Goal: Task Accomplishment & Management: Manage account settings

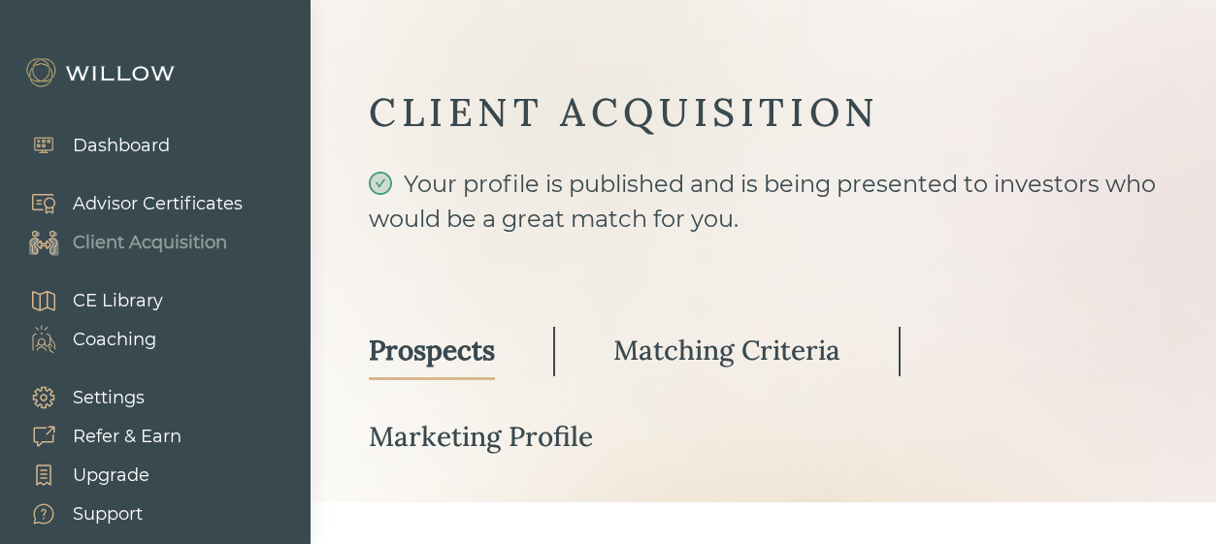
select select "3"
select select "7"
select select "2"
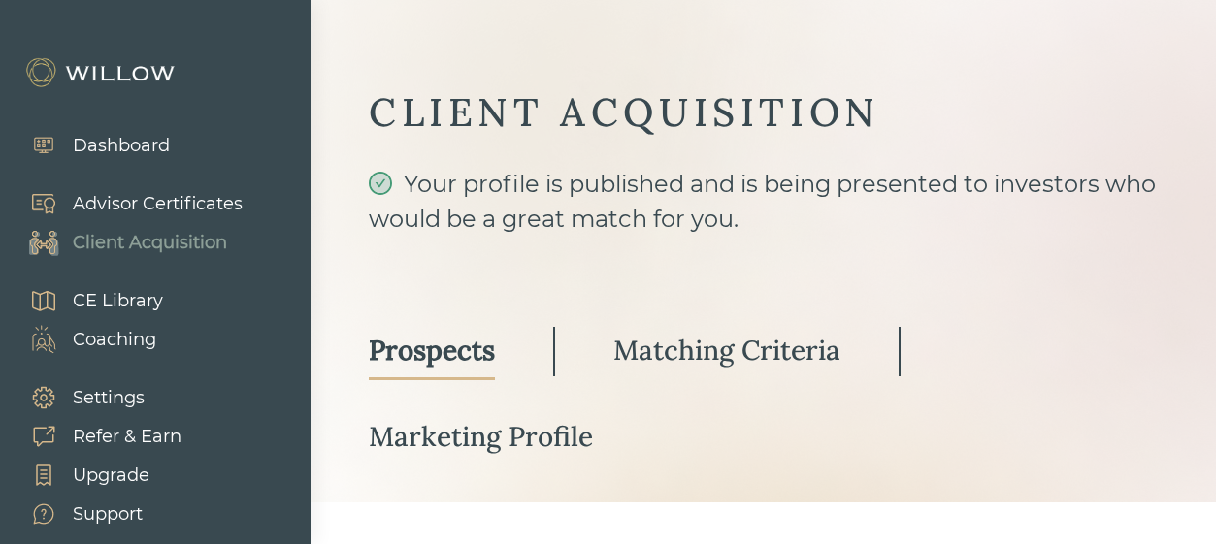
scroll to position [394, 0]
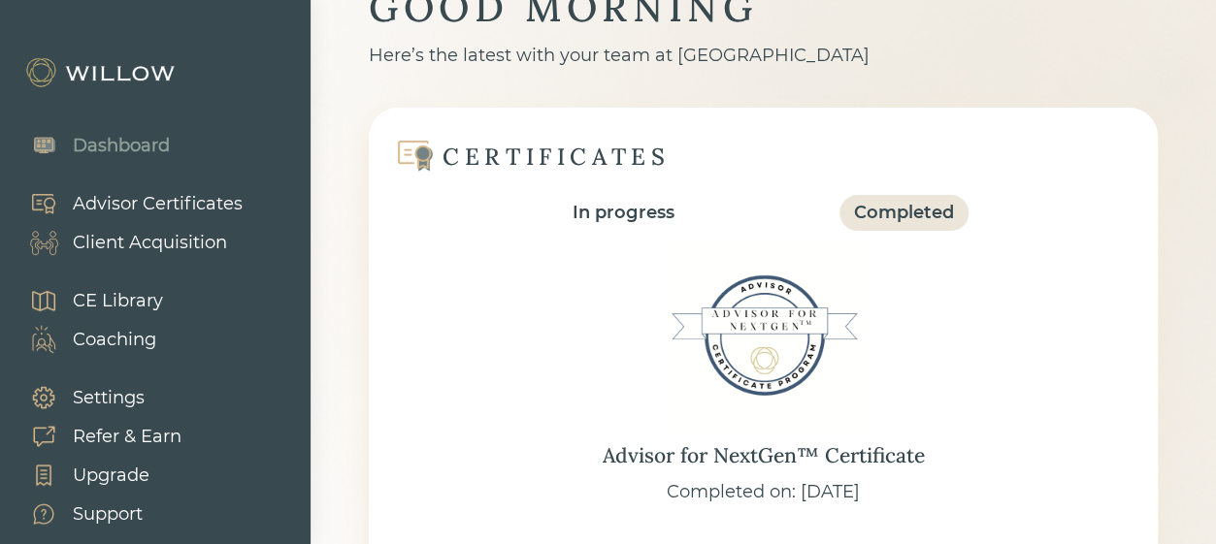
scroll to position [97, 0]
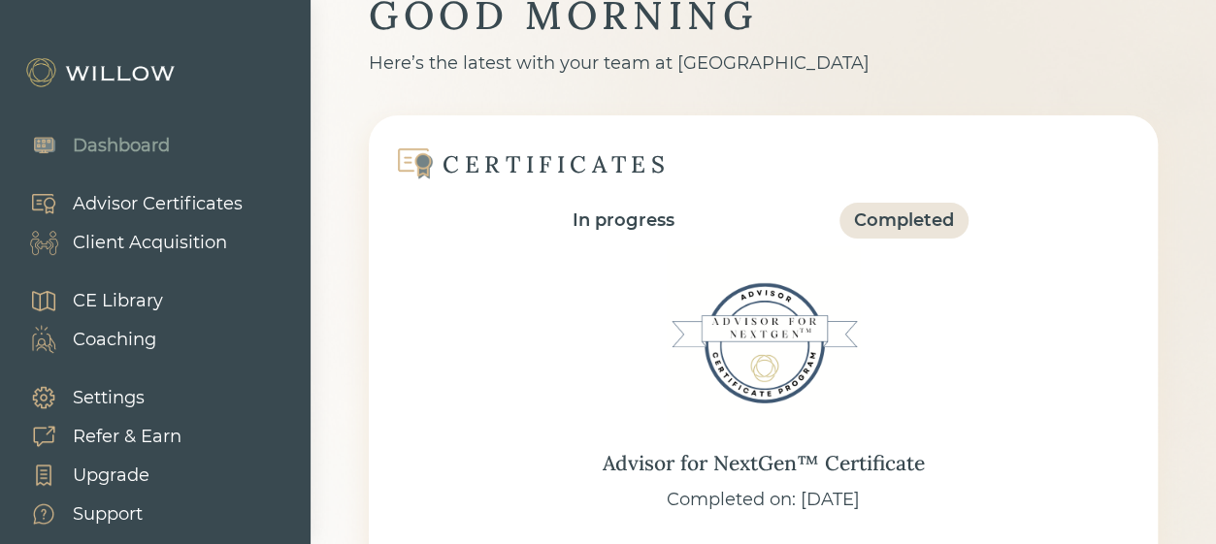
click at [179, 238] on div "Client Acquisition" at bounding box center [150, 243] width 154 height 26
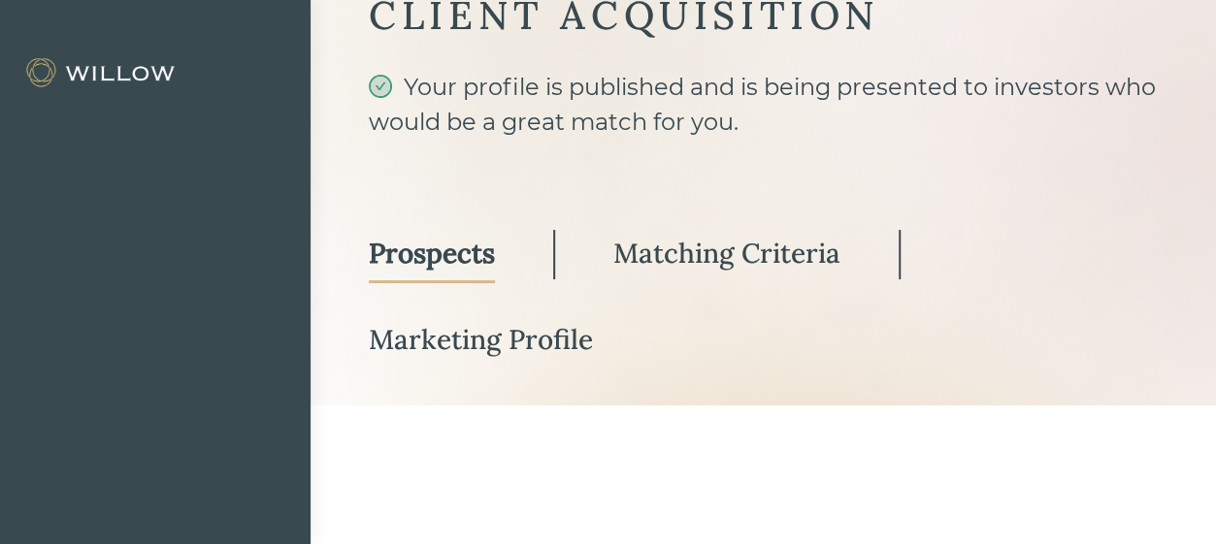
select select "3"
select select "7"
select select "2"
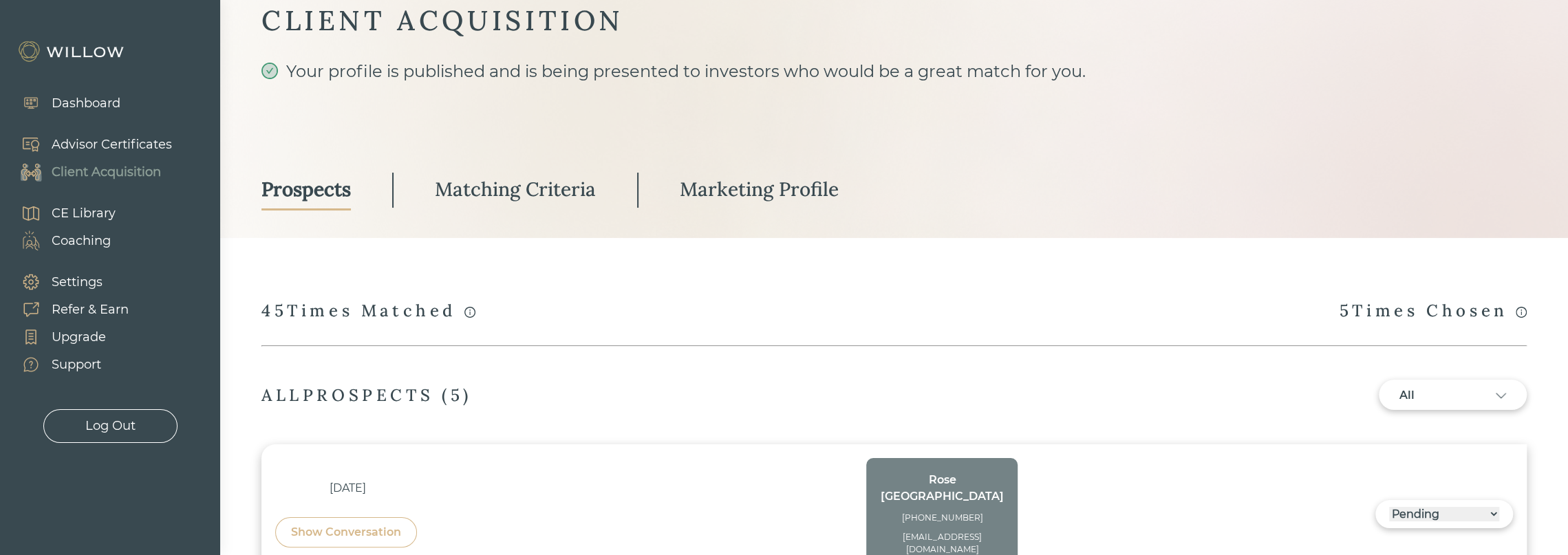
scroll to position [344, 0]
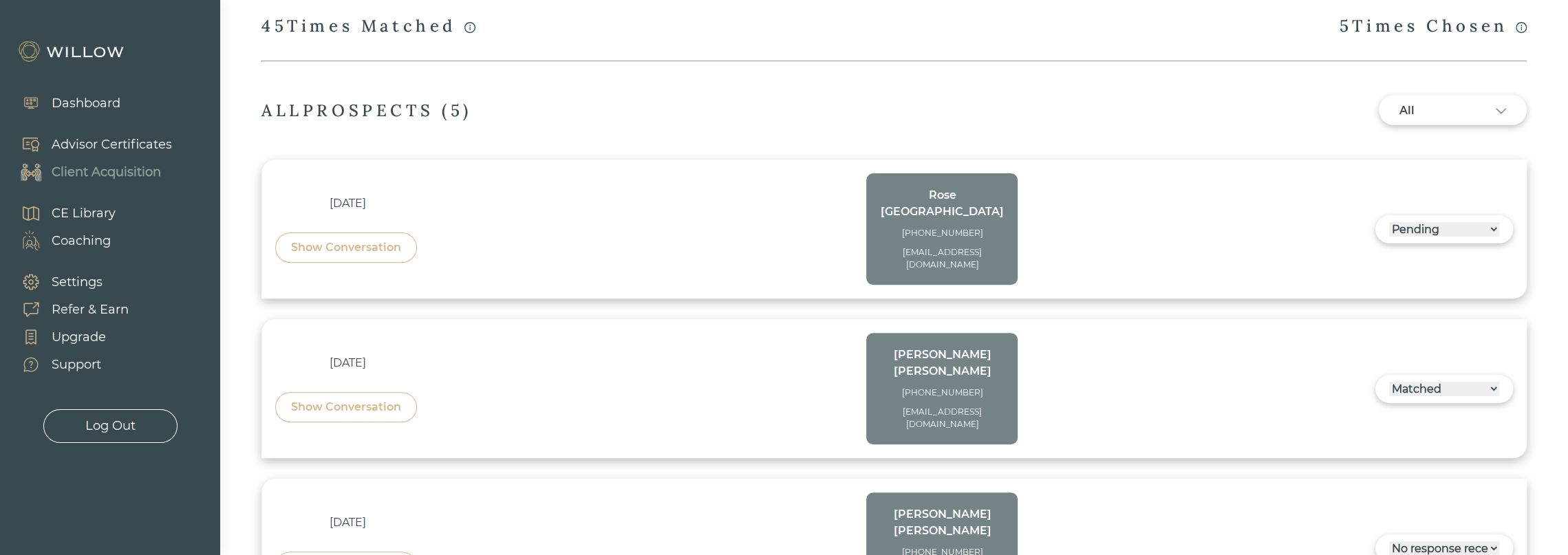
click at [358, 385] on div "Show Conversation" at bounding box center [345, 407] width 110 height 16
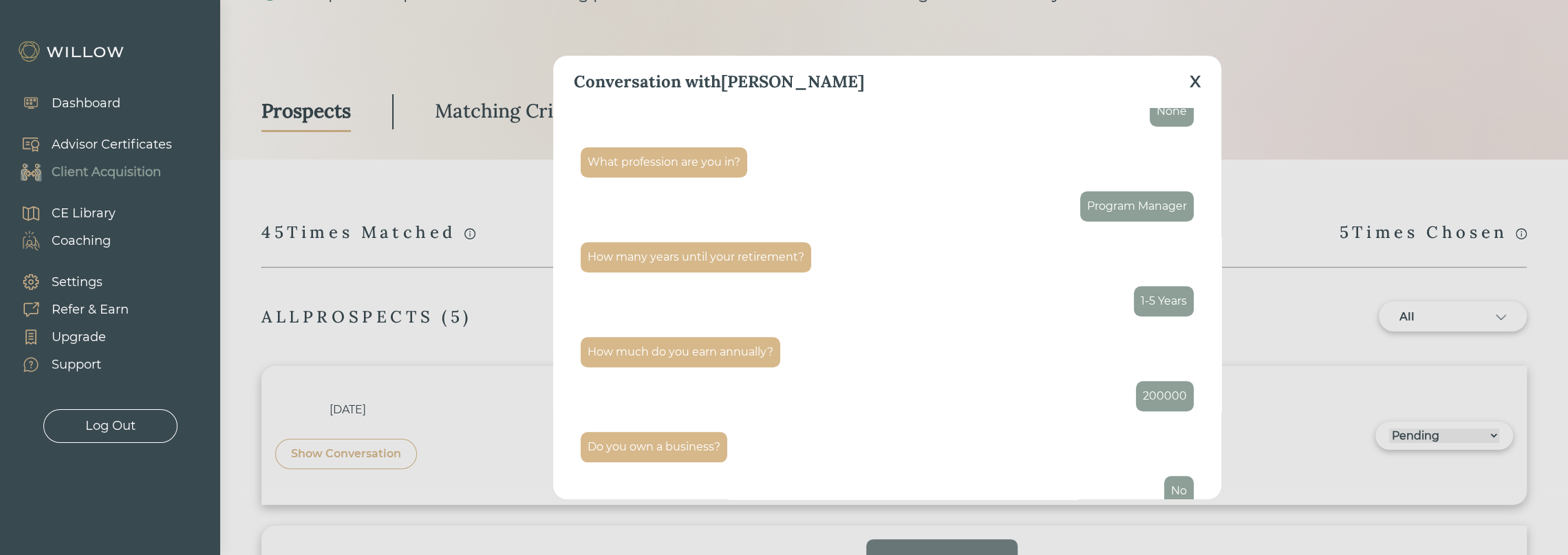
scroll to position [1035, 0]
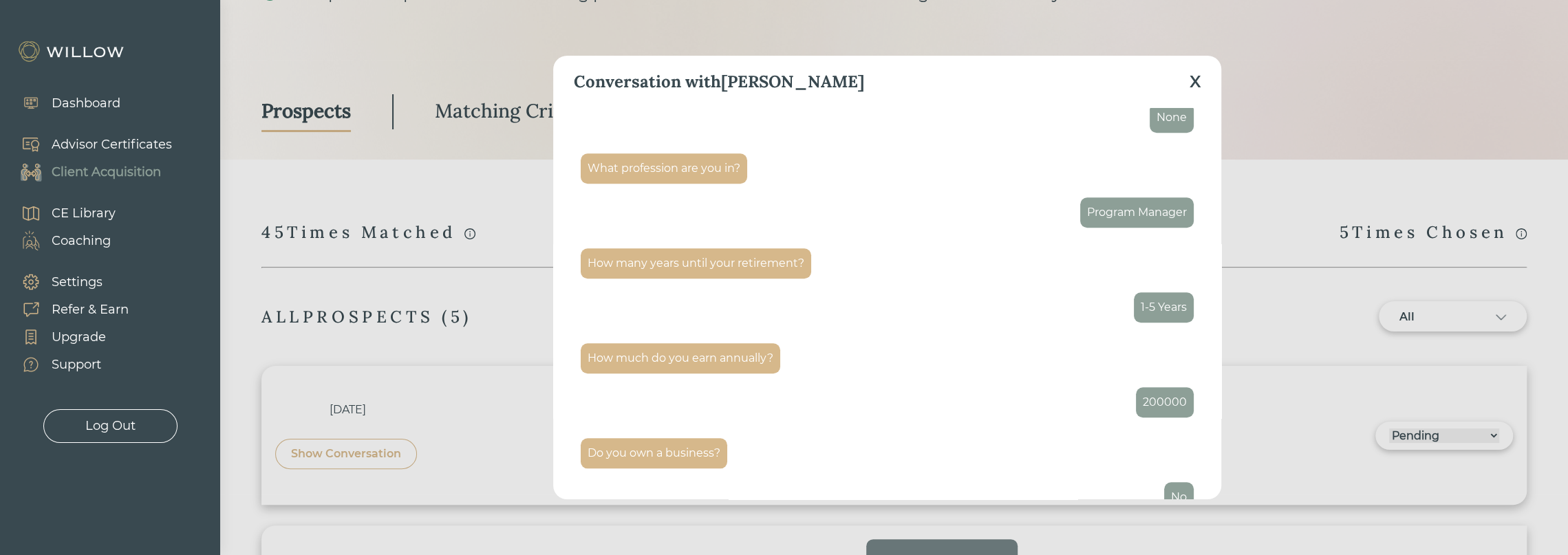
drag, startPoint x: 1314, startPoint y: 88, endPoint x: 1265, endPoint y: 93, distance: 49.3
click at [872, 88] on div "Conversation with Craig X What do you need a partner for? Financial Planning, I…" at bounding box center [784, 277] width 1568 height 555
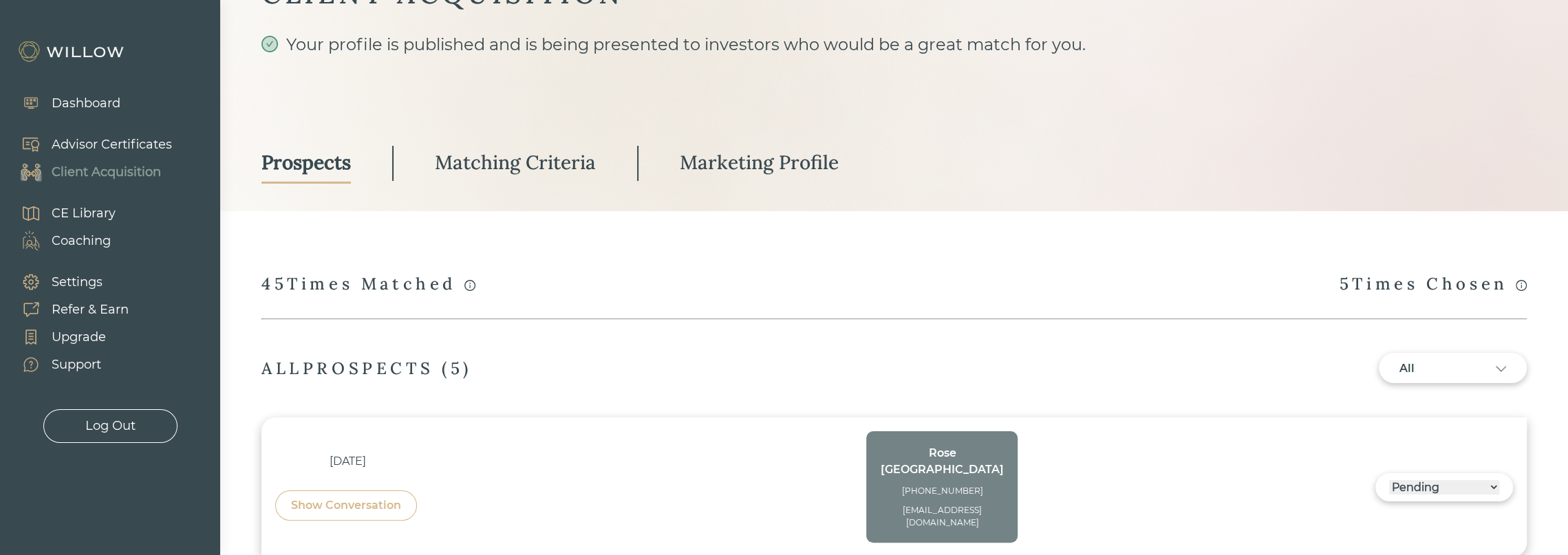
scroll to position [0, 0]
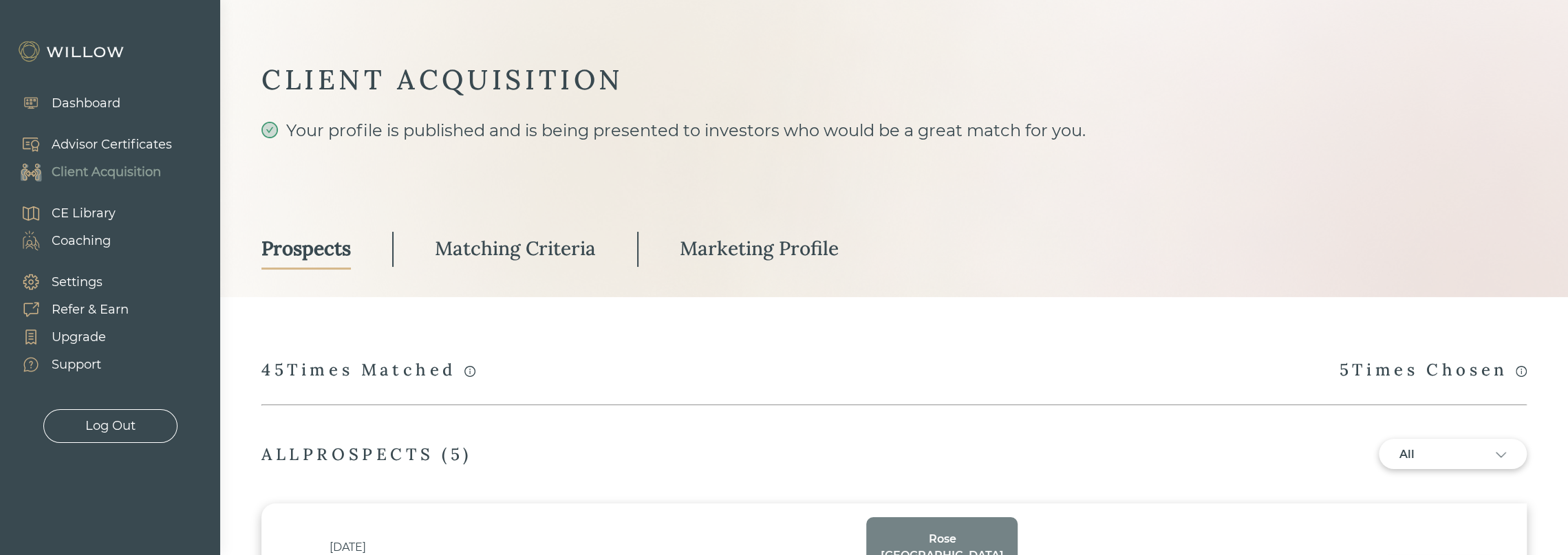
click at [723, 244] on div "Marketing Profile" at bounding box center [760, 248] width 159 height 25
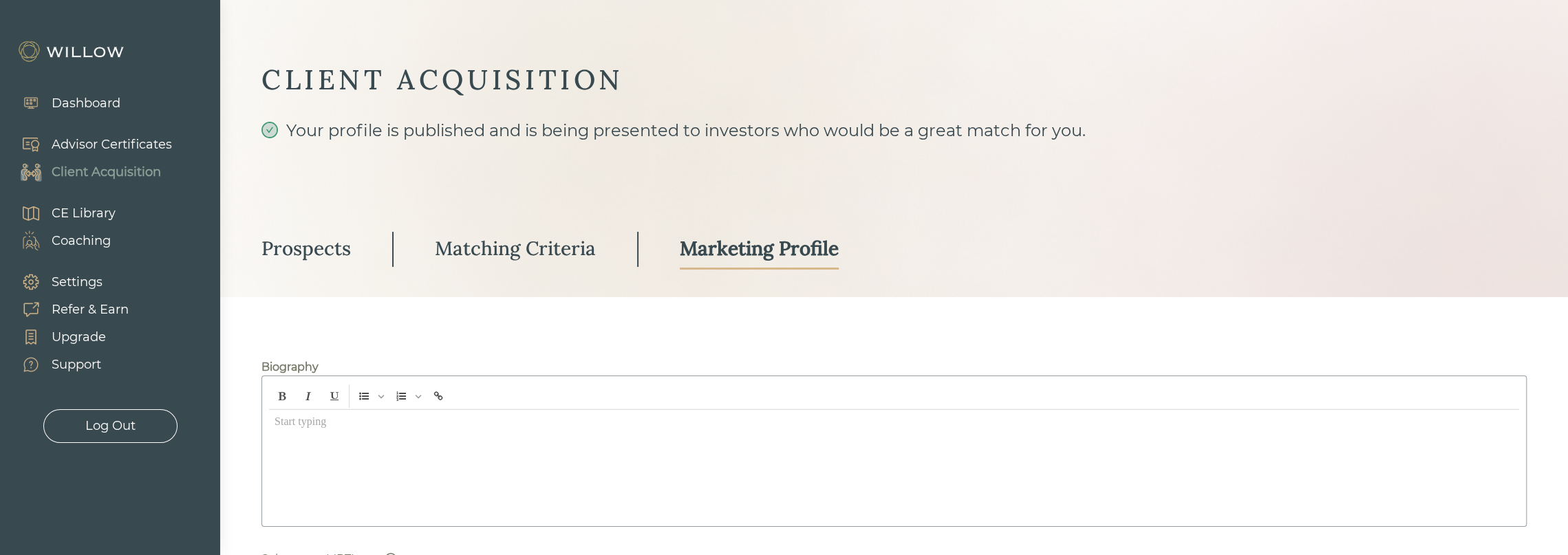
type input "Ritter Daniher Financial Advisory LLC"
type input "7661 Beechmont Ave, Suite 200 Cincinnati, OH 45255"
type input "7159336"
type input "321827"
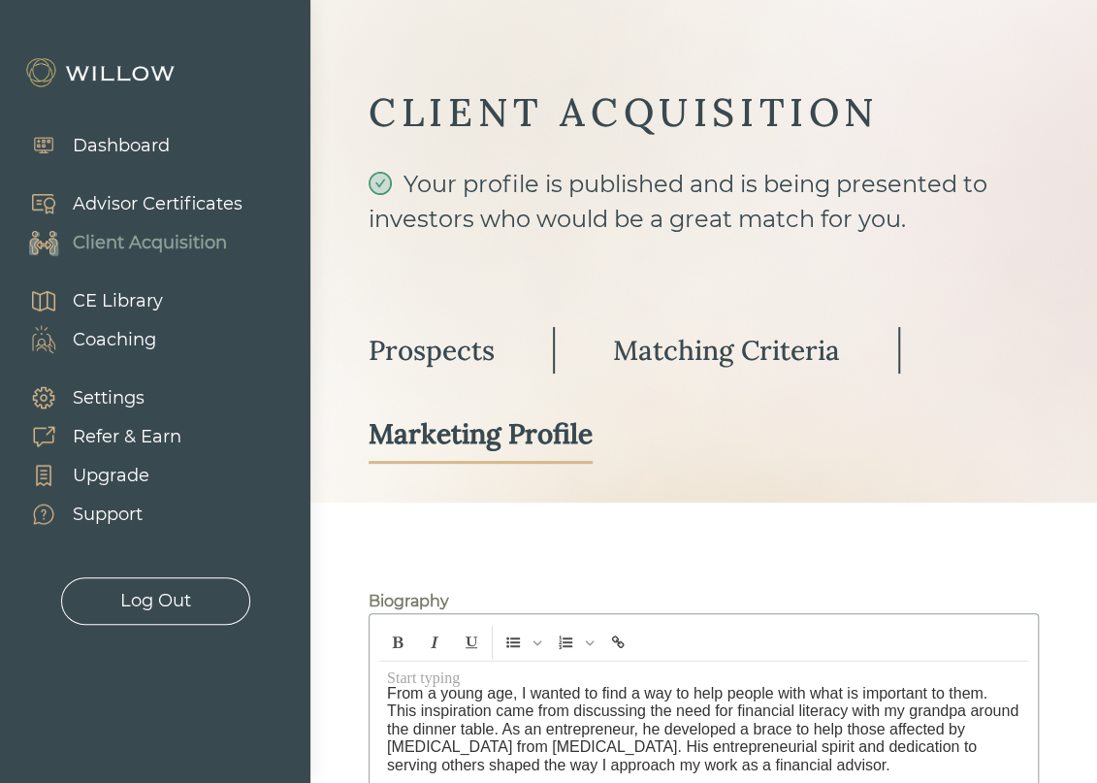
drag, startPoint x: 462, startPoint y: 348, endPoint x: 734, endPoint y: 438, distance: 286.9
click at [462, 348] on div "Prospects" at bounding box center [432, 350] width 126 height 35
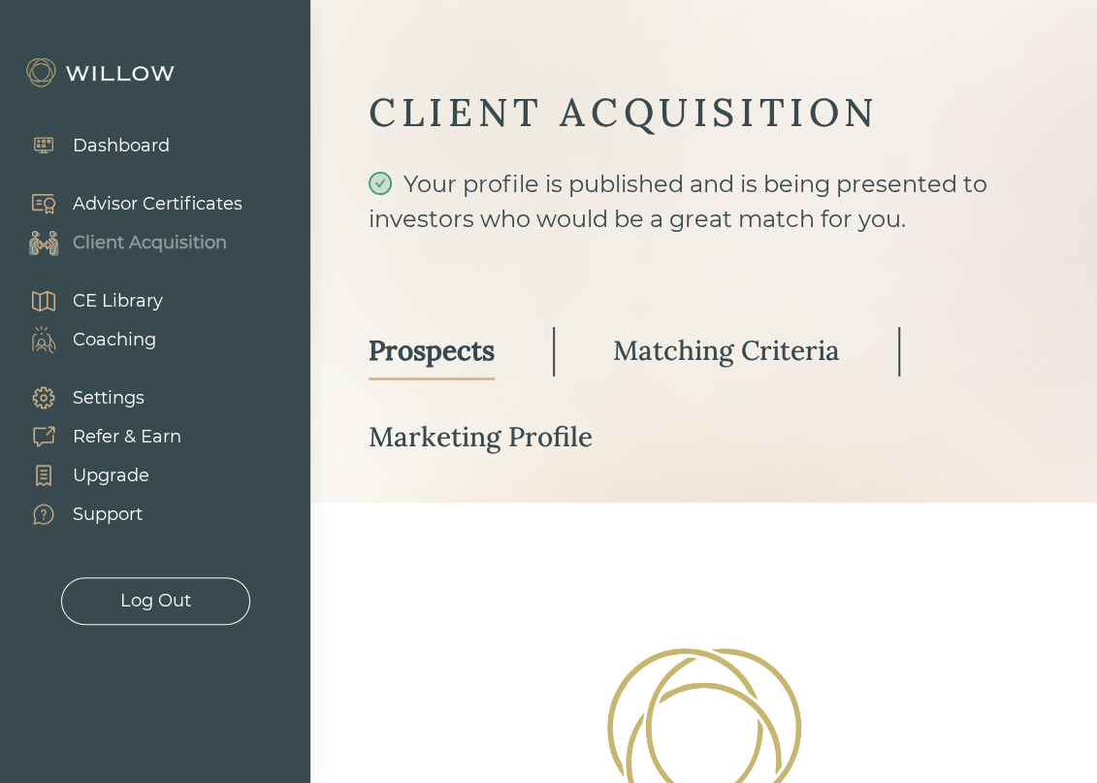
select select "3"
select select "7"
select select "2"
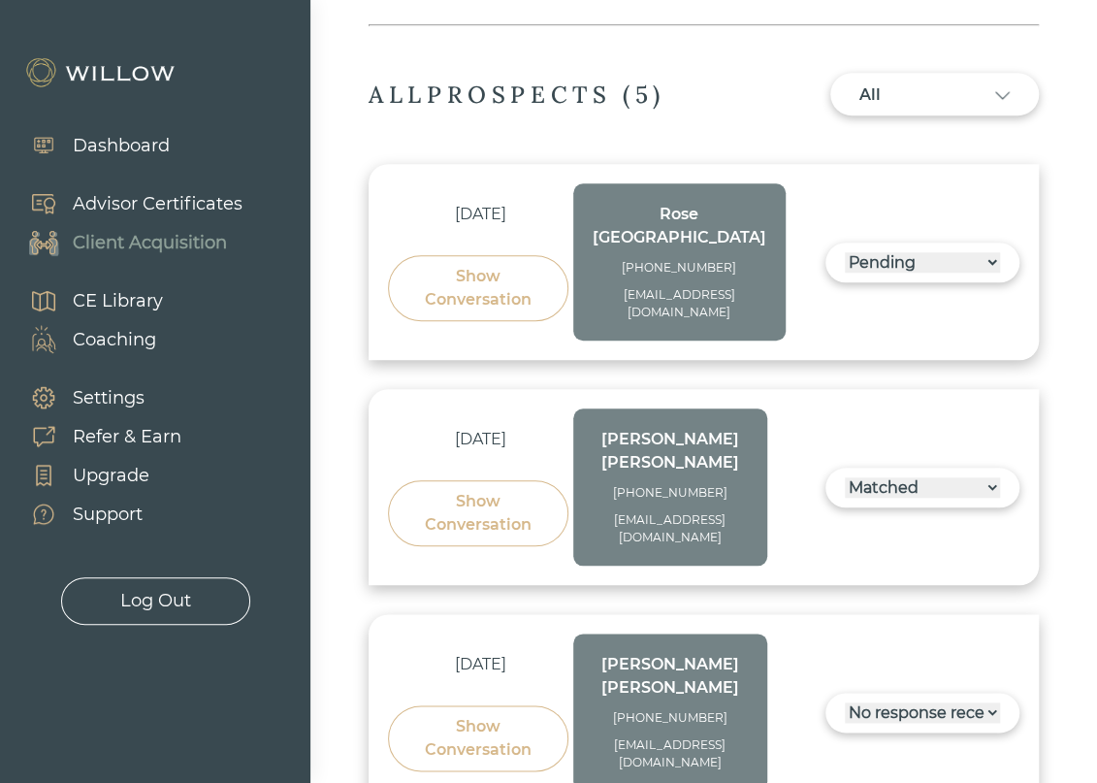
scroll to position [679, 0]
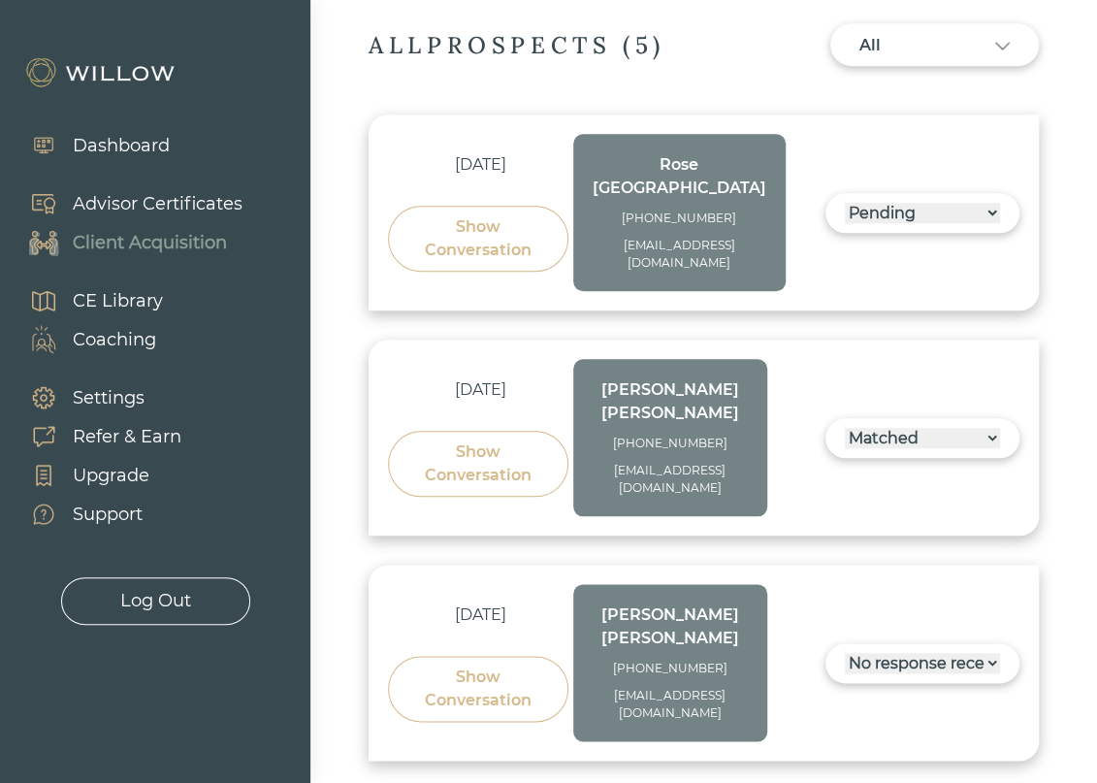
click at [504, 440] on div "Show Conversation" at bounding box center [478, 463] width 136 height 47
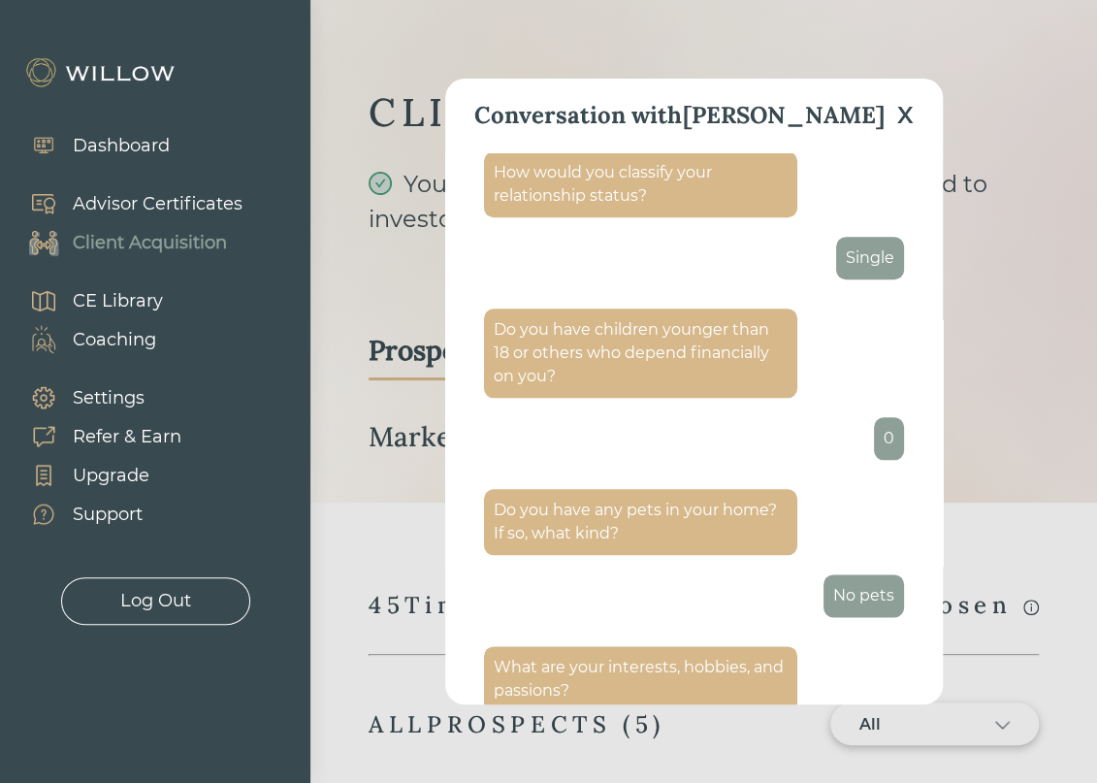
scroll to position [882, 0]
